Goal: Transaction & Acquisition: Purchase product/service

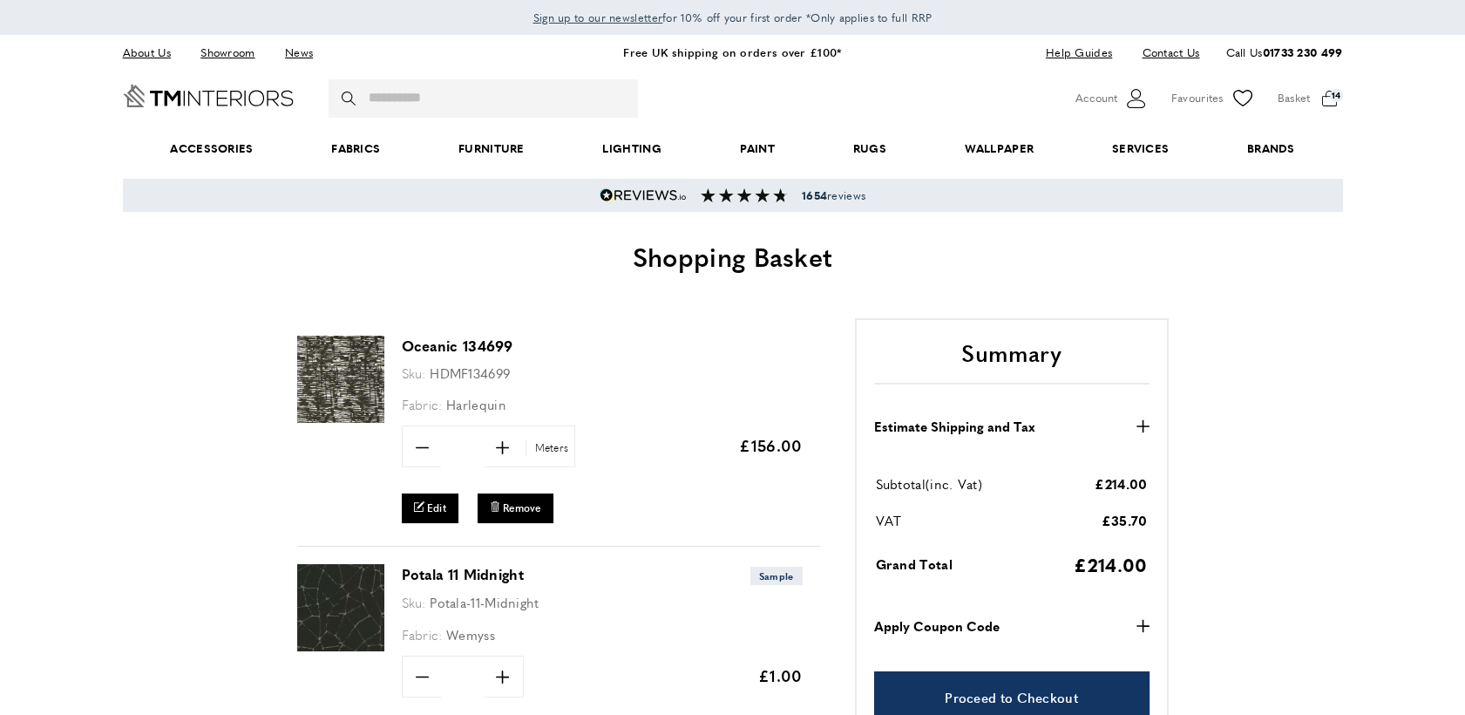
click at [349, 382] on img at bounding box center [340, 379] width 87 height 87
click at [425, 443] on icon "minus" at bounding box center [422, 447] width 13 height 13
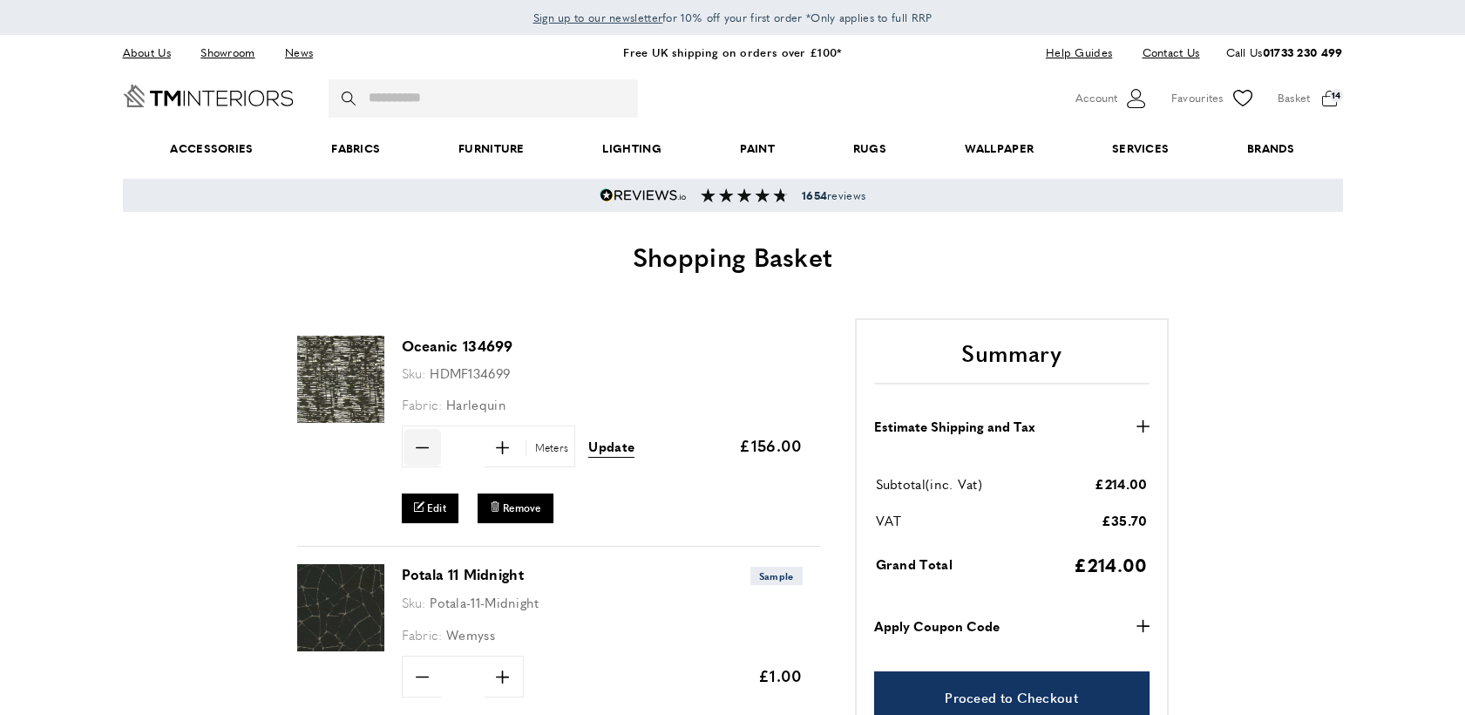
click at [425, 443] on icon "minus" at bounding box center [422, 447] width 13 height 13
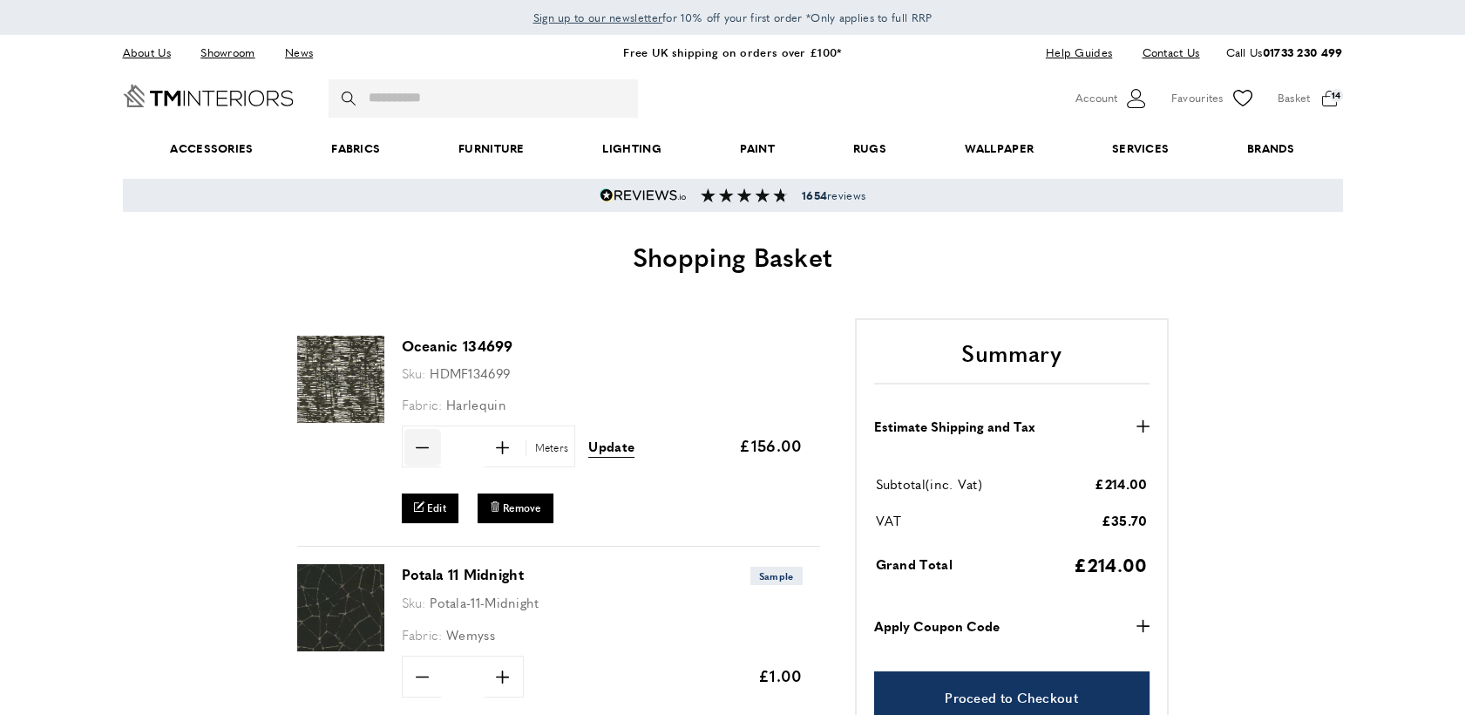
click at [425, 443] on icon "minus" at bounding box center [422, 447] width 13 height 13
type input "*"
click at [613, 445] on span "Update" at bounding box center [611, 446] width 46 height 18
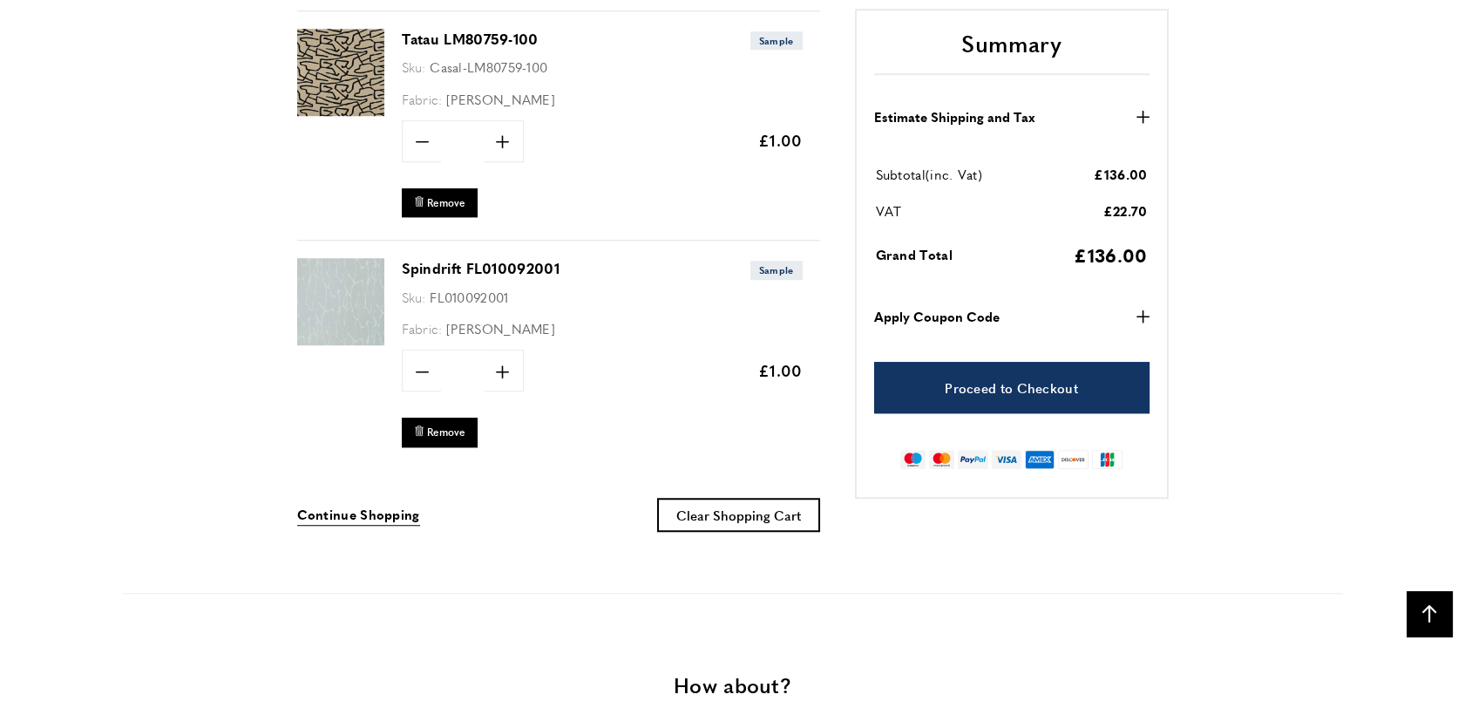
scroll to position [0, 735]
click at [364, 505] on span "Continue Shopping" at bounding box center [358, 514] width 123 height 18
